Goal: Ask a question: Seek information or help from site administrators or community

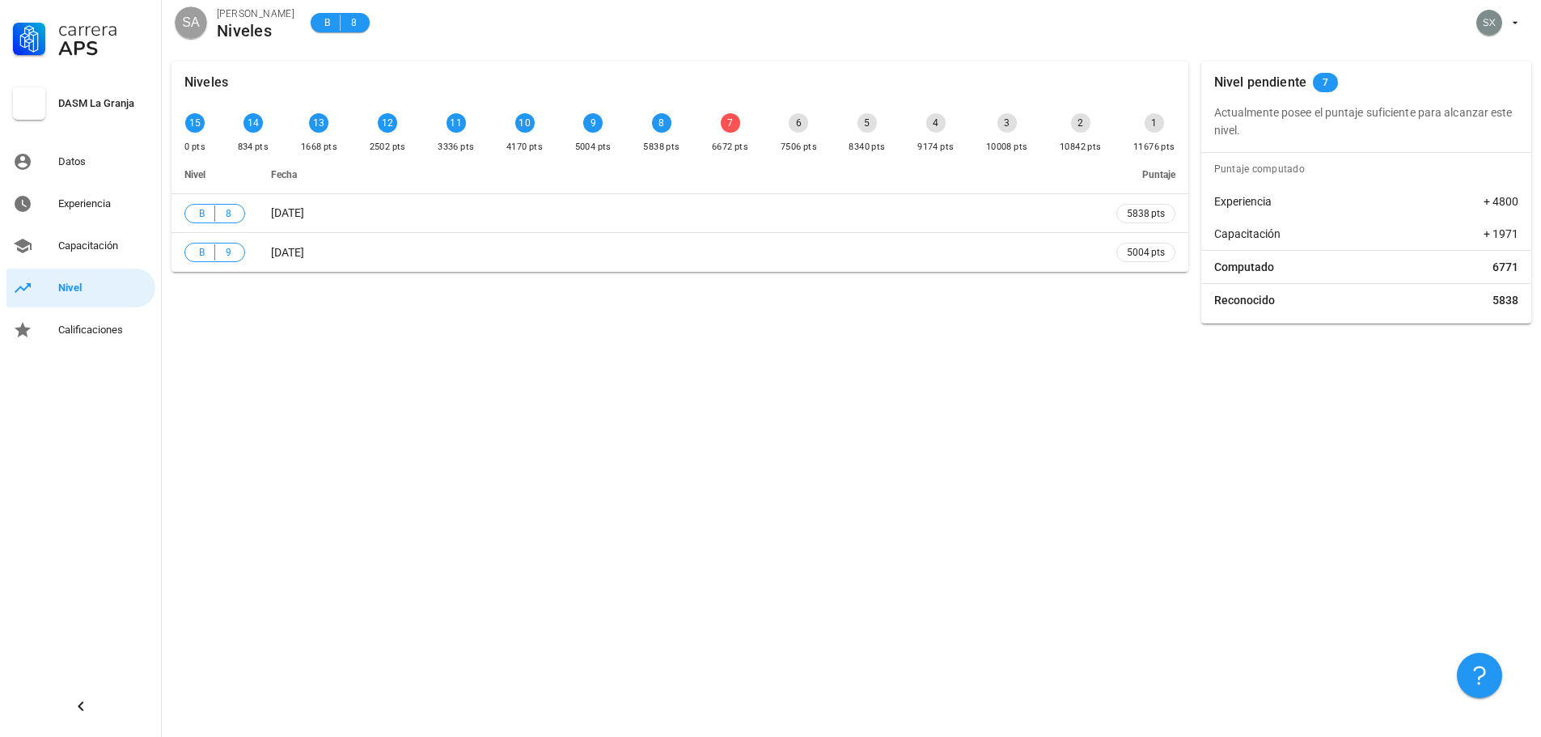
click at [1197, 493] on div "Niveles 15 0 pts 14 834 pts 13 1668 pts 12 2502 pts 11 3336 pts 10 4170 pts 9 5…" at bounding box center [851, 394] width 1379 height 685
click at [728, 125] on div "7" at bounding box center [730, 122] width 19 height 19
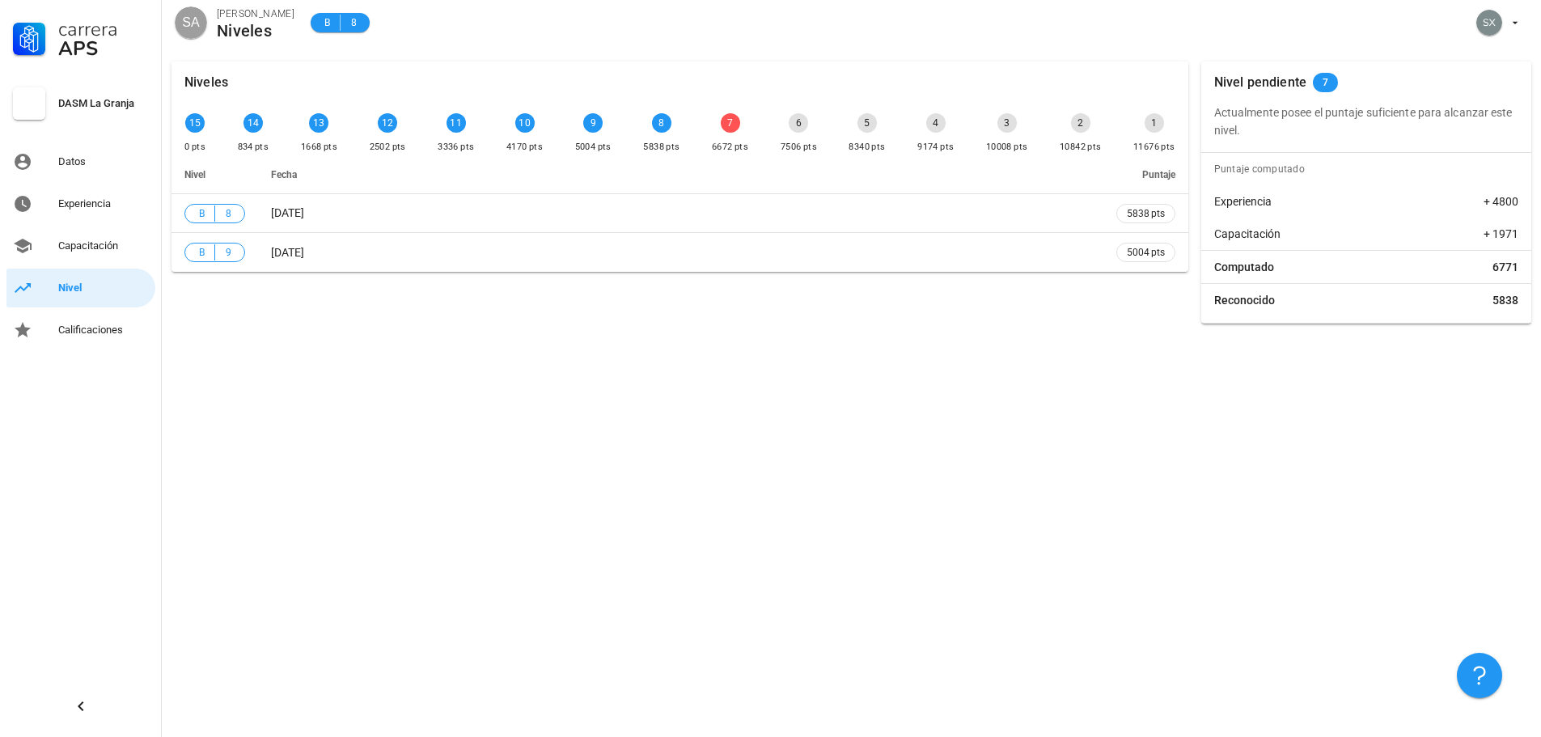
click at [728, 125] on div "7" at bounding box center [730, 122] width 19 height 19
click at [1471, 663] on button "button" at bounding box center [1479, 675] width 45 height 45
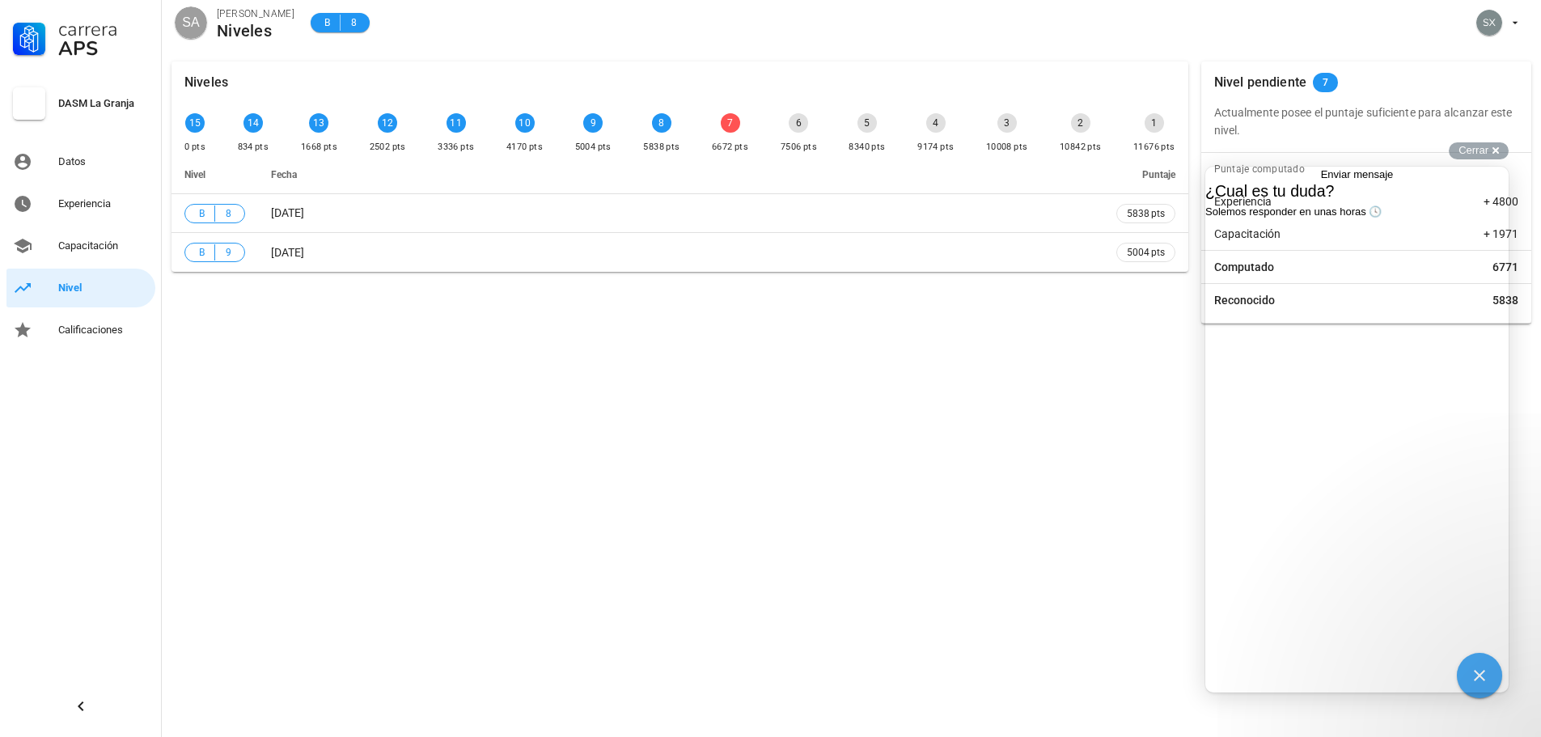
click at [1346, 255] on div at bounding box center [1356, 255] width 303 height 0
drag, startPoint x: 1363, startPoint y: 627, endPoint x: 1320, endPoint y: 250, distance: 379.4
click at [1364, 255] on div at bounding box center [1356, 255] width 303 height 0
click at [1360, 180] on span "Enviar mensaje" at bounding box center [1357, 174] width 73 height 12
click at [1312, 218] on div "¿Cual es tu duda? Solemos responder en unas horas 🕓" at bounding box center [1356, 201] width 303 height 36
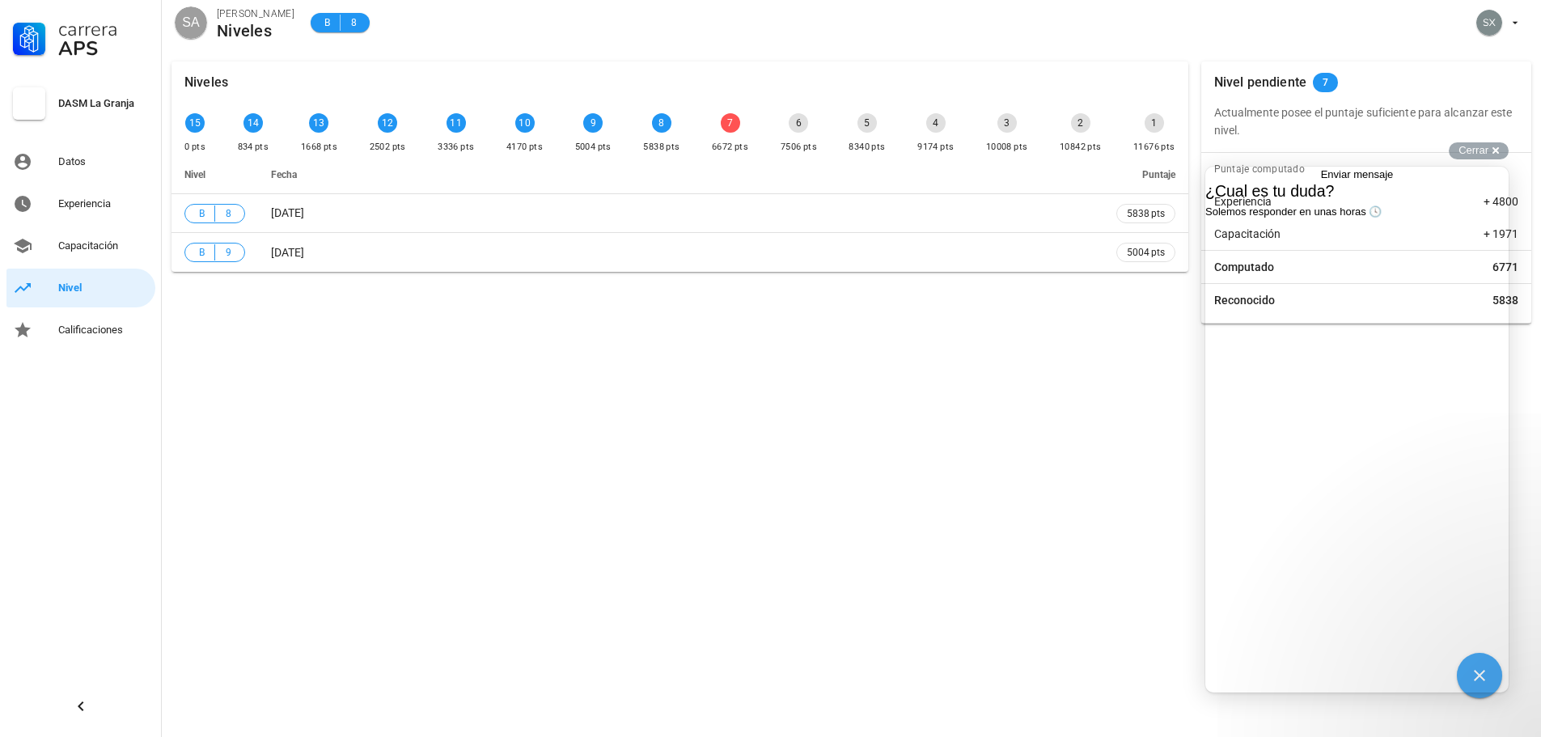
click at [1360, 218] on span "Solemos responder en unas horas 🕓" at bounding box center [1293, 211] width 176 height 12
click at [1362, 218] on span "Solemos responder en unas horas 🕓" at bounding box center [1293, 211] width 176 height 12
click at [1334, 200] on span "¿Cual es tu duda?" at bounding box center [1269, 191] width 129 height 18
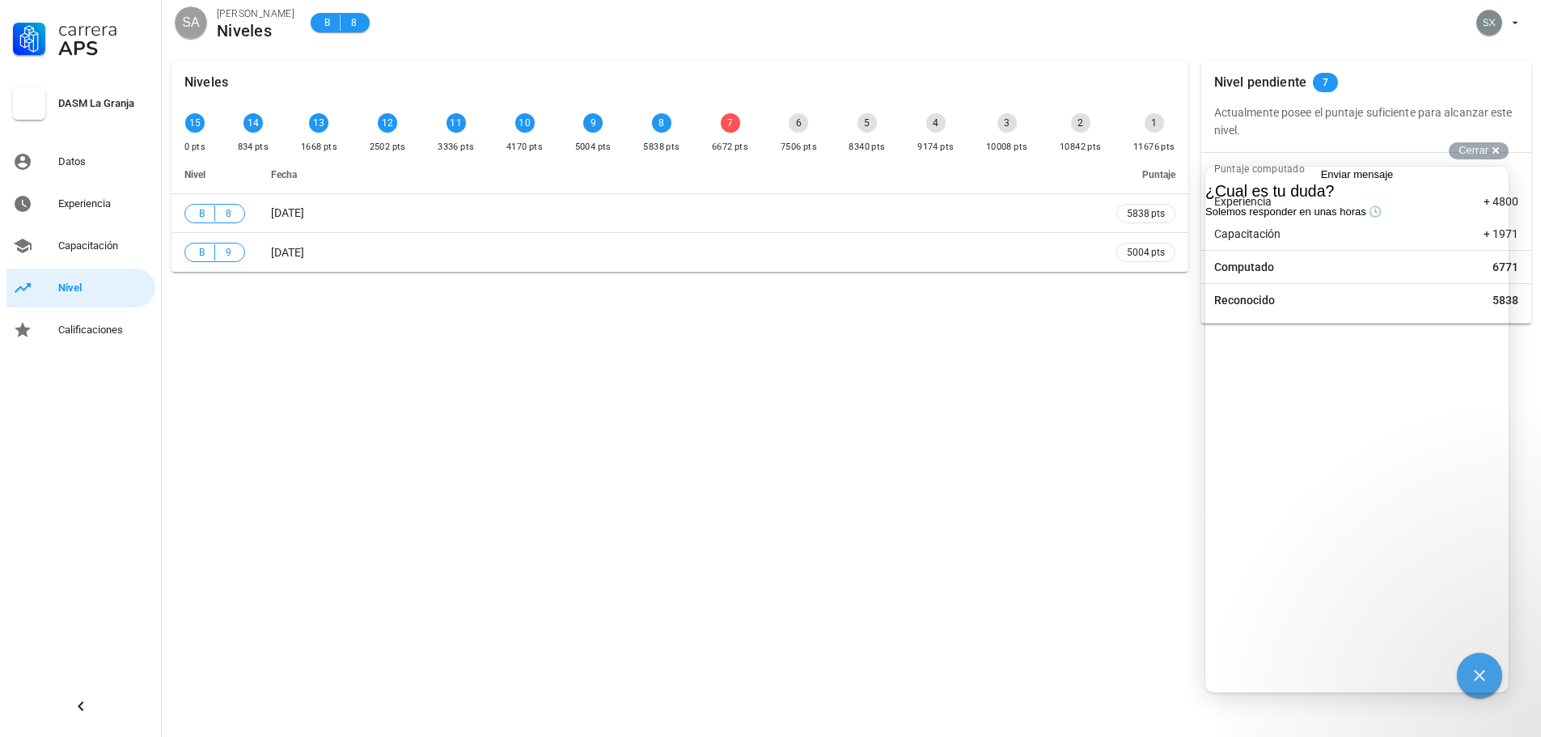
click at [1430, 255] on div at bounding box center [1356, 255] width 303 height 0
drag, startPoint x: 1160, startPoint y: 568, endPoint x: 283, endPoint y: 49, distance: 1018.7
click at [1160, 568] on div "Niveles 15 0 pts 14 834 pts 13 1668 pts 12 2502 pts 11 3336 pts 10 4170 pts 9 5…" at bounding box center [851, 394] width 1379 height 685
click at [1491, 141] on div "Nivel pendiente 7 Actualmente posee el puntaje suficiente para alcanzar este ni…" at bounding box center [1366, 192] width 330 height 262
click at [1492, 154] on div "Cerrar cross-small" at bounding box center [1479, 150] width 60 height 17
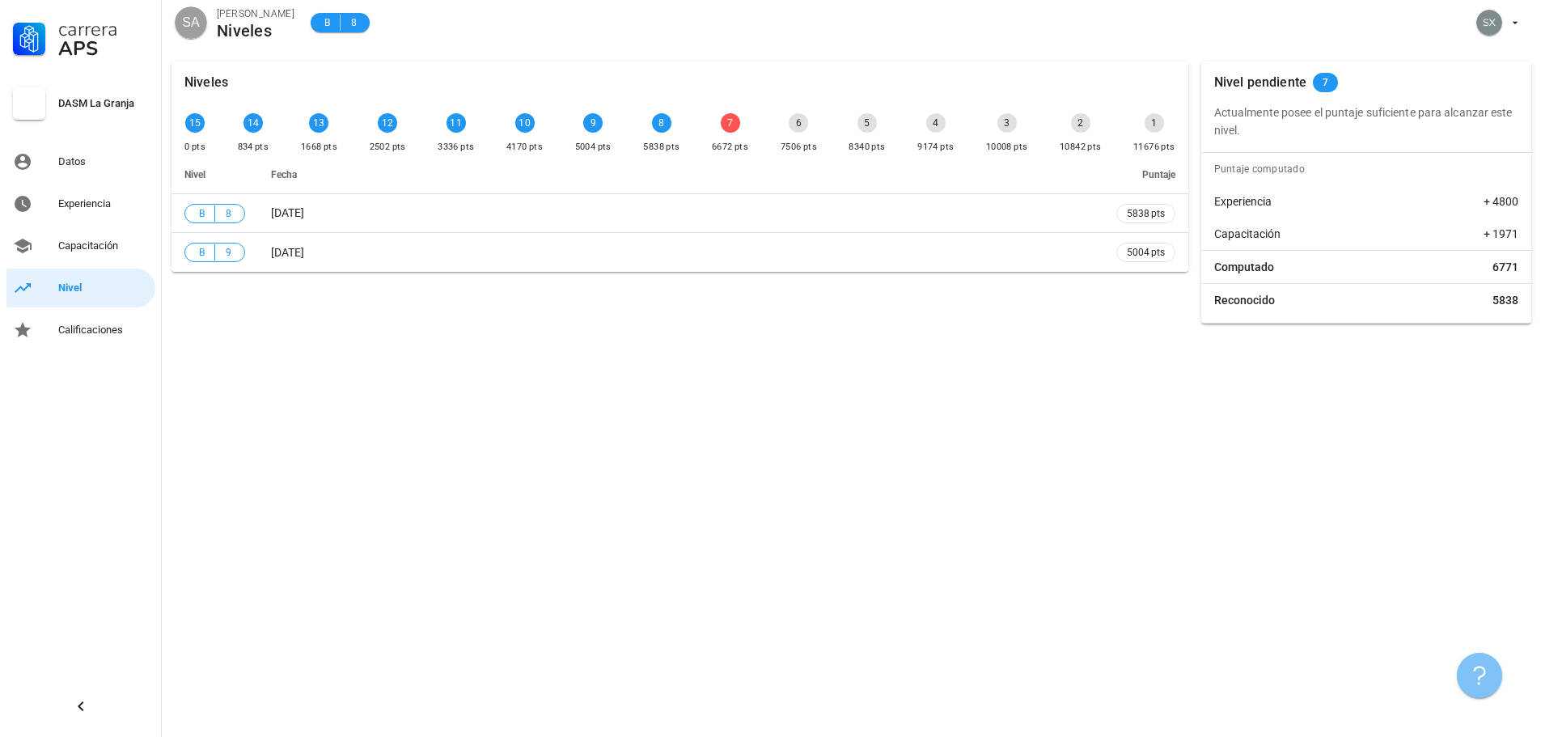
click at [1488, 667] on icon "button" at bounding box center [1479, 675] width 19 height 19
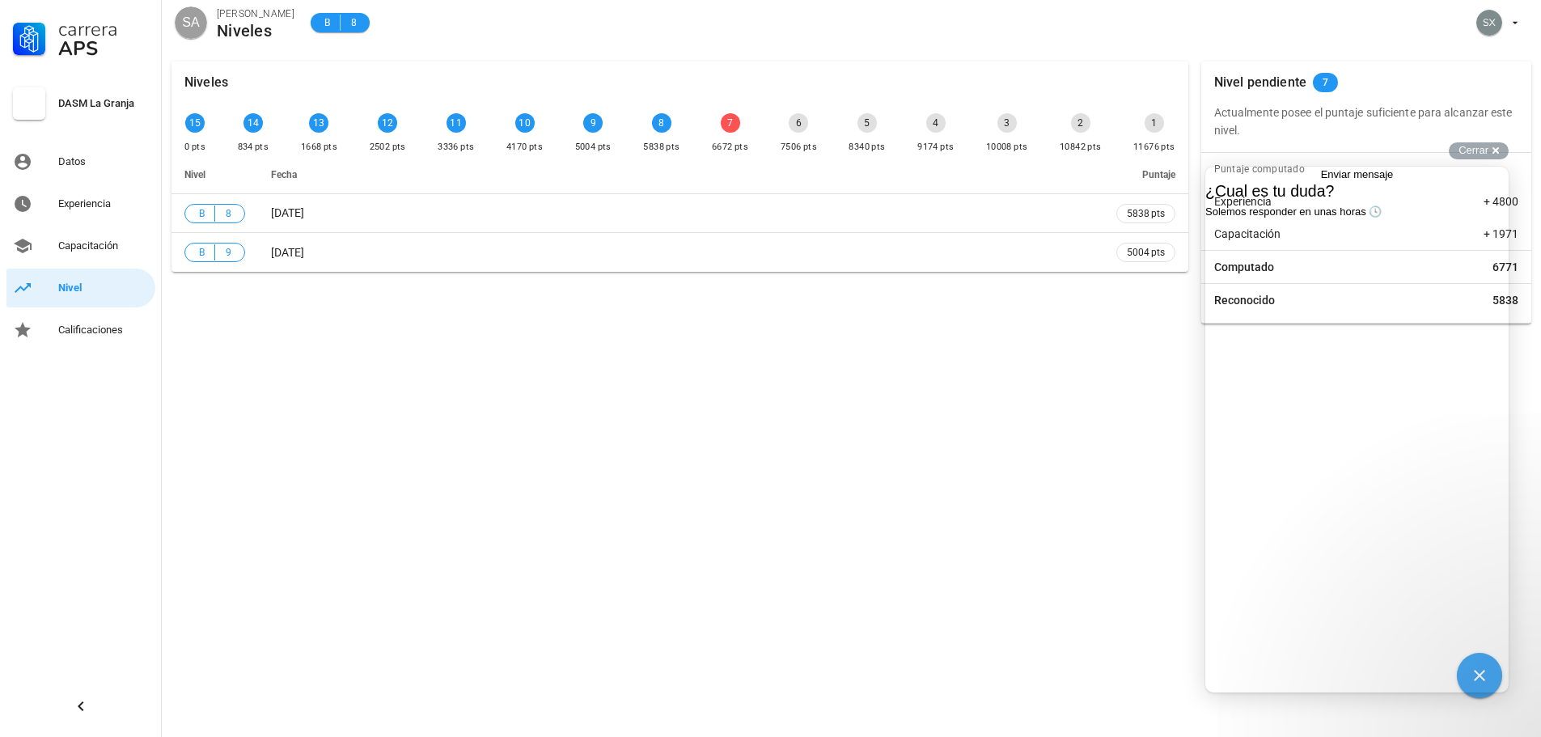
click at [1382, 180] on span "Enviar mensaje" at bounding box center [1357, 174] width 73 height 12
click at [1334, 200] on span "¿Cual es tu duda?" at bounding box center [1269, 191] width 129 height 18
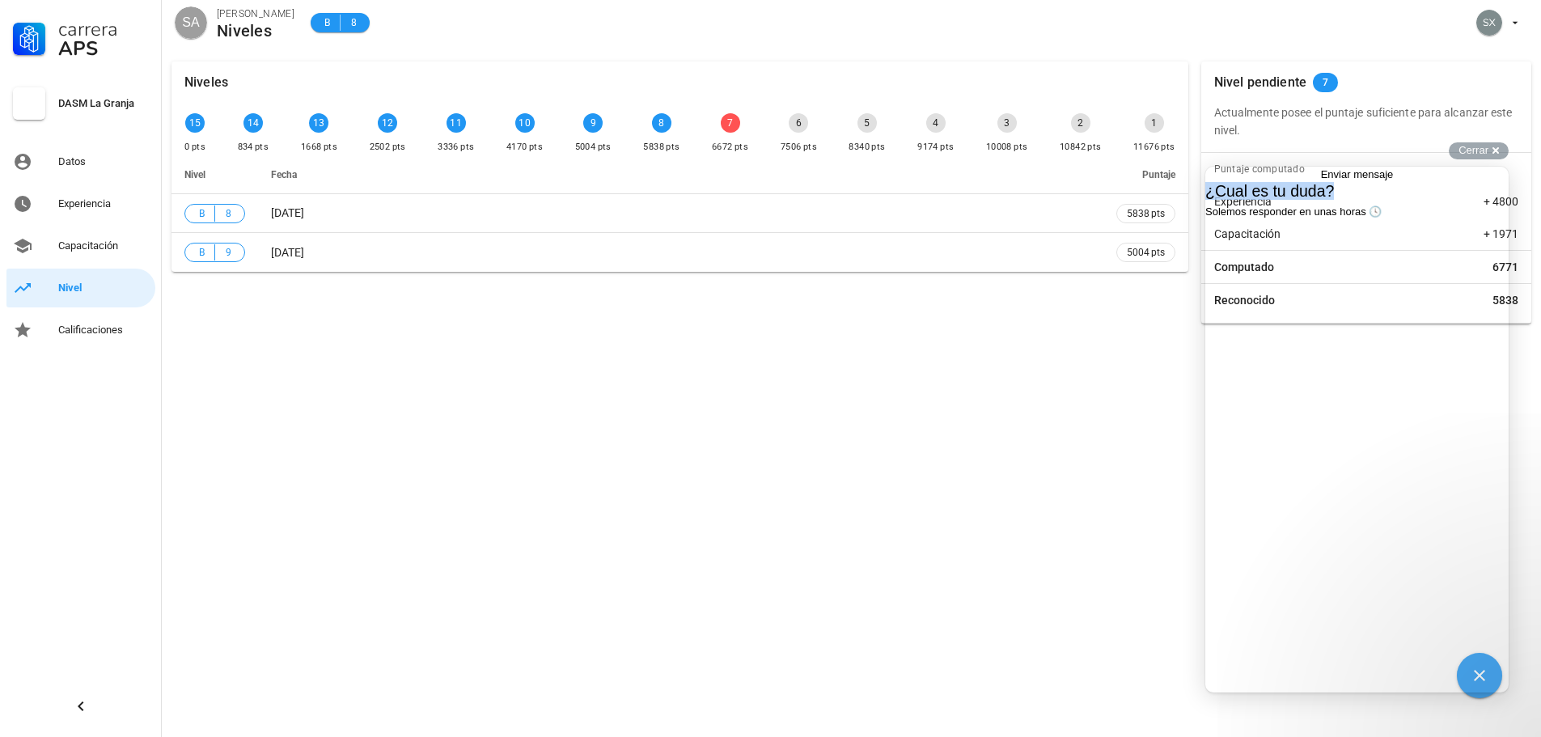
click at [1334, 200] on span "¿Cual es tu duda?" at bounding box center [1269, 191] width 129 height 18
click at [1389, 218] on div "¿Cual es tu duda? Solemos responder en unas horas 🕓" at bounding box center [1356, 201] width 303 height 36
drag, startPoint x: 1389, startPoint y: 278, endPoint x: 1386, endPoint y: 377, distance: 98.7
click at [1389, 255] on div at bounding box center [1356, 255] width 303 height 0
click at [1384, 255] on div at bounding box center [1356, 255] width 303 height 0
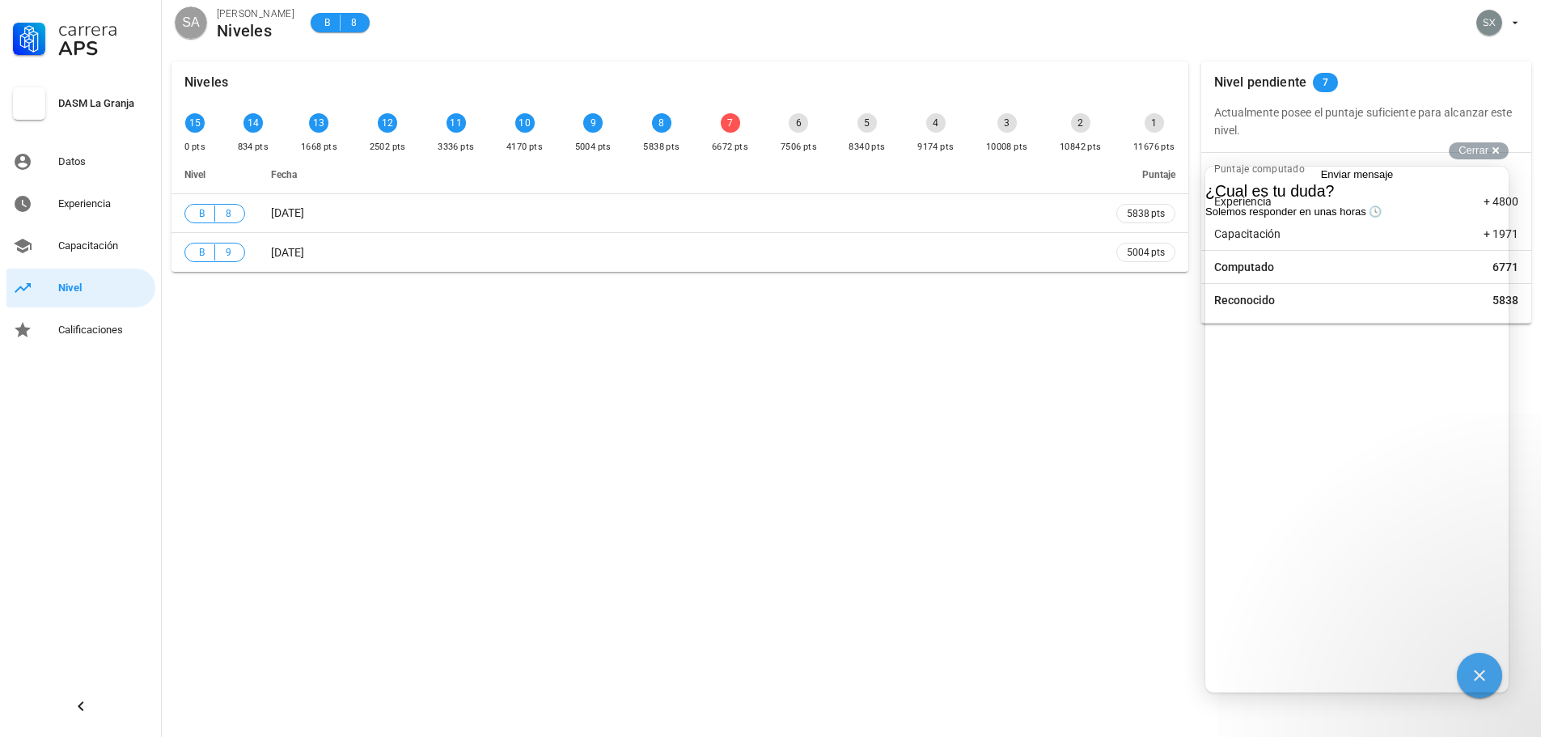
click at [1384, 255] on div at bounding box center [1356, 255] width 303 height 0
click at [1386, 255] on div at bounding box center [1356, 255] width 303 height 0
click at [1378, 255] on div at bounding box center [1356, 255] width 303 height 0
click at [1391, 255] on div at bounding box center [1356, 255] width 303 height 0
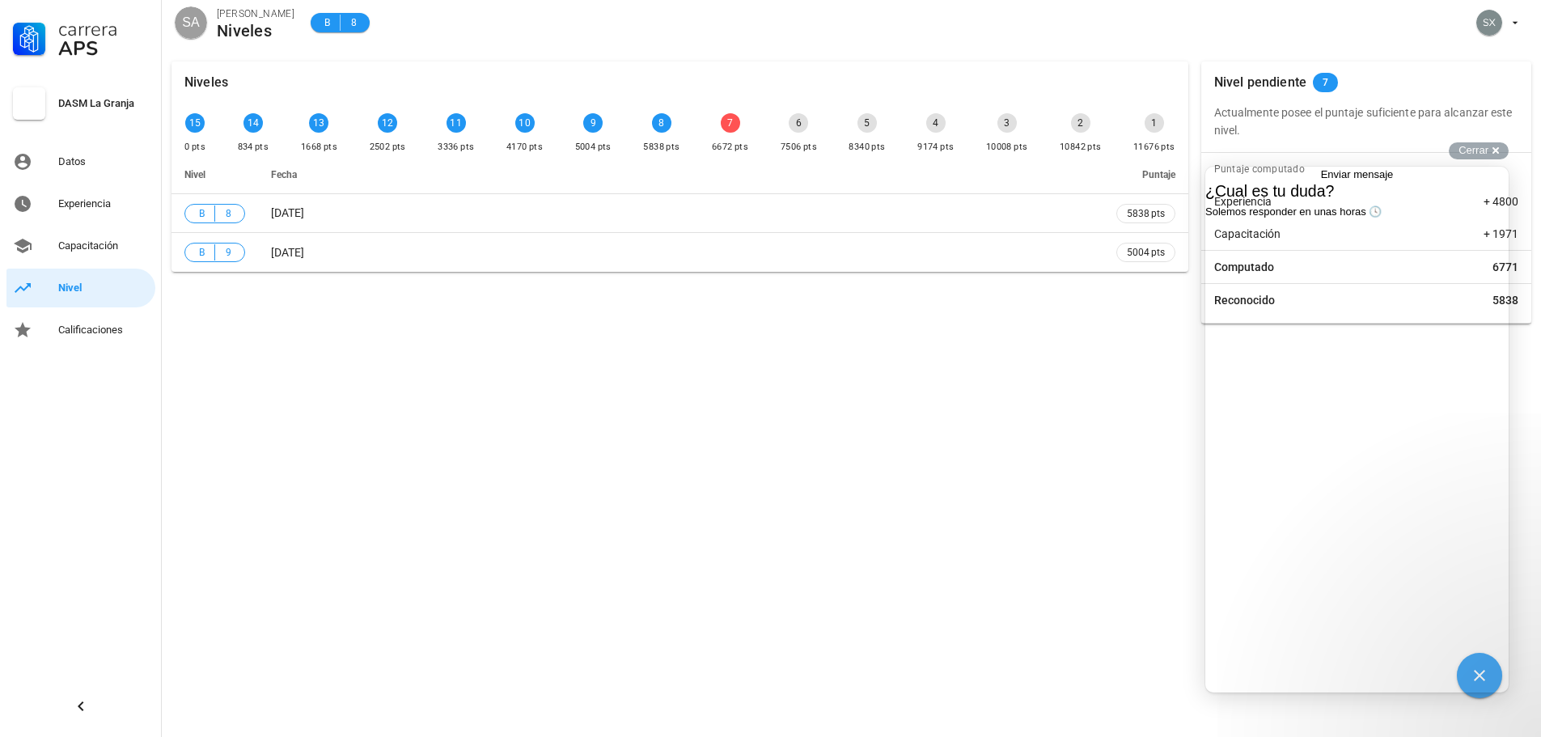
click at [1391, 255] on div at bounding box center [1356, 255] width 303 height 0
click at [1488, 156] on span "Cerrar" at bounding box center [1474, 150] width 30 height 12
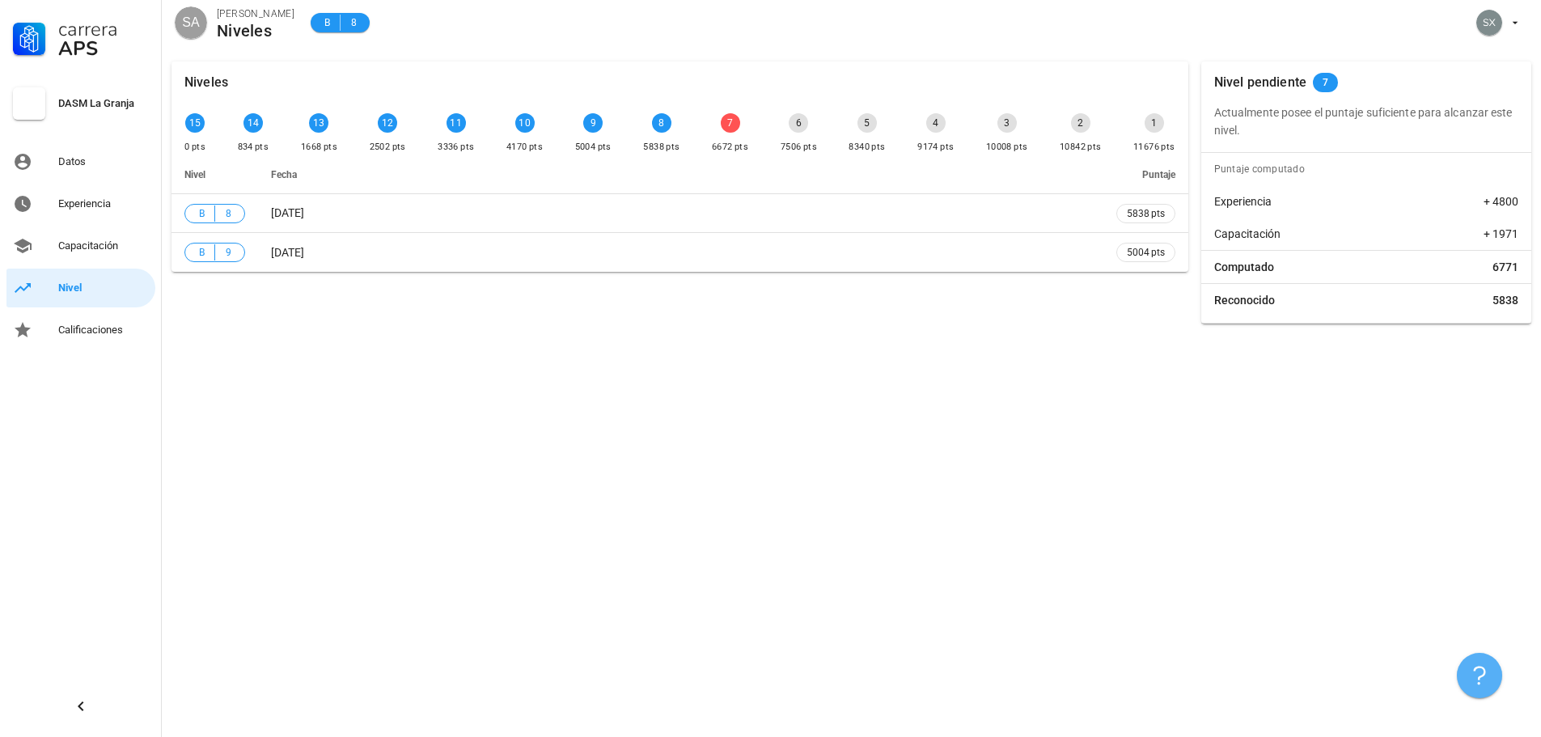
click at [1476, 676] on icon "button" at bounding box center [1479, 675] width 19 height 19
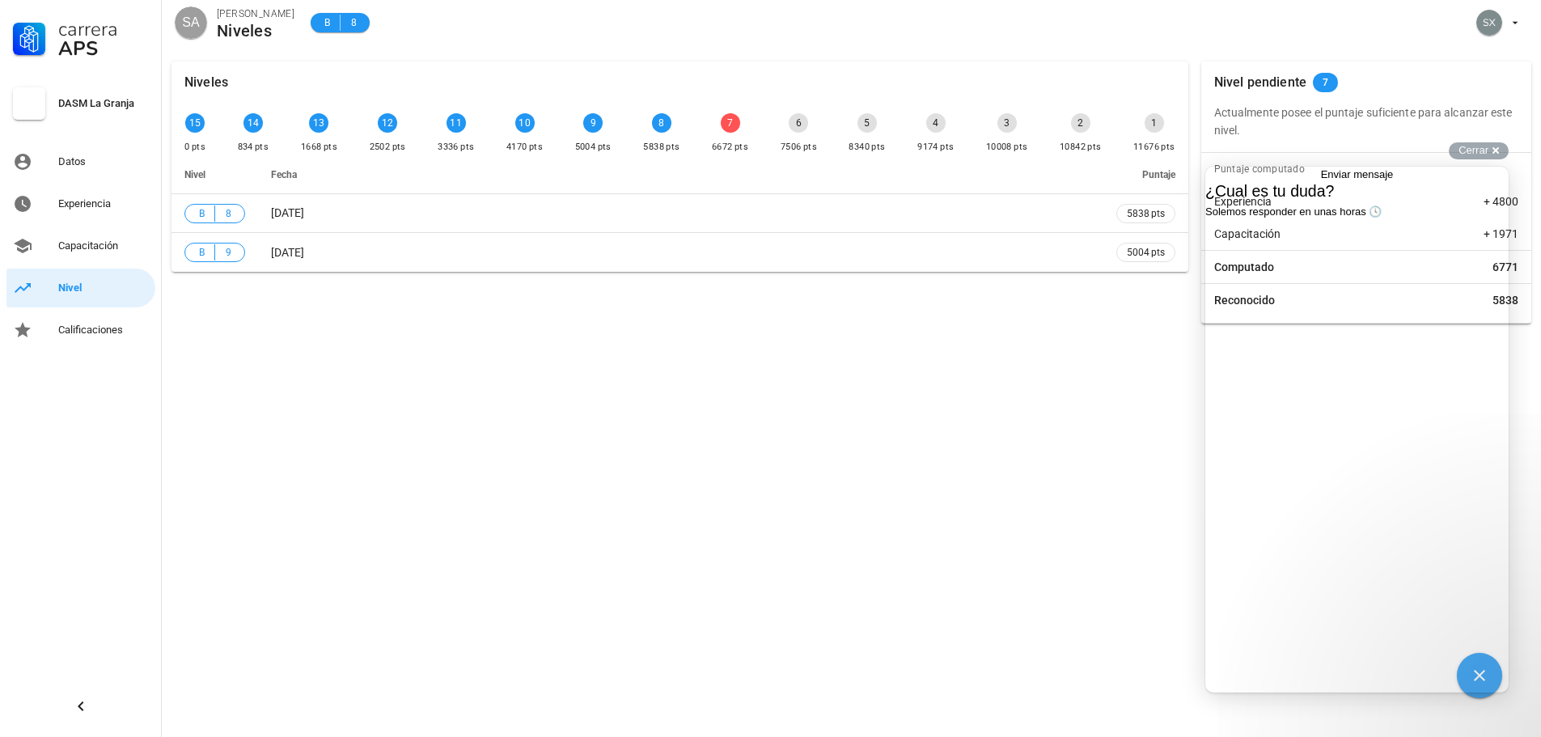
click at [1259, 255] on div at bounding box center [1356, 255] width 303 height 0
